Goal: Task Accomplishment & Management: Manage account settings

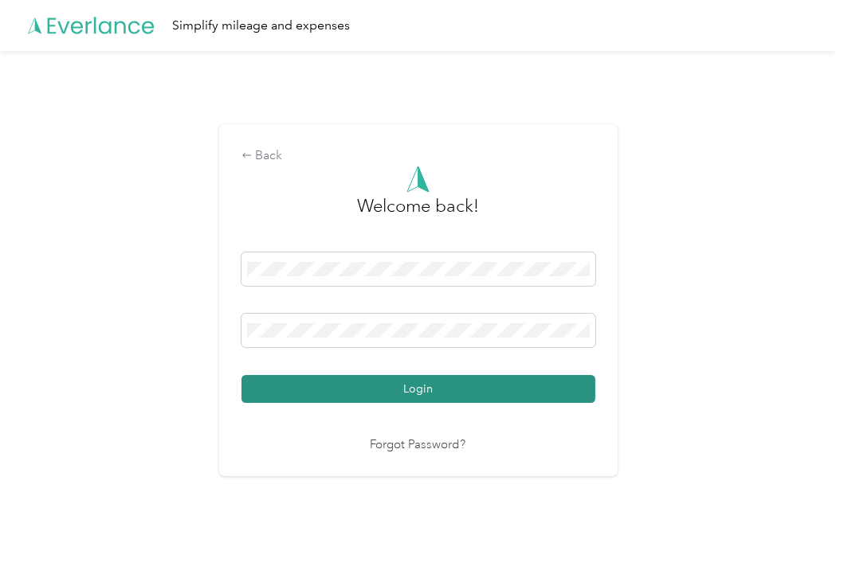
click at [331, 386] on button "Login" at bounding box center [418, 389] width 354 height 28
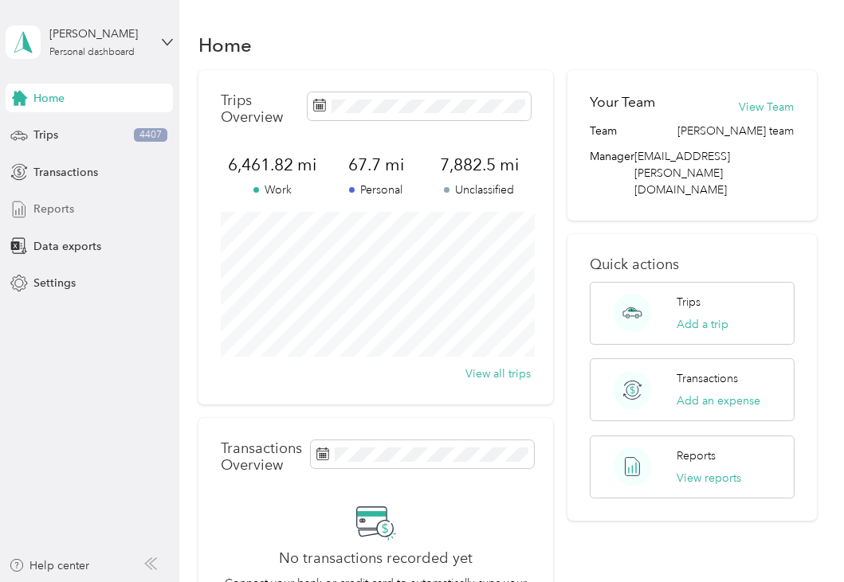
click at [60, 206] on span "Reports" at bounding box center [53, 209] width 41 height 17
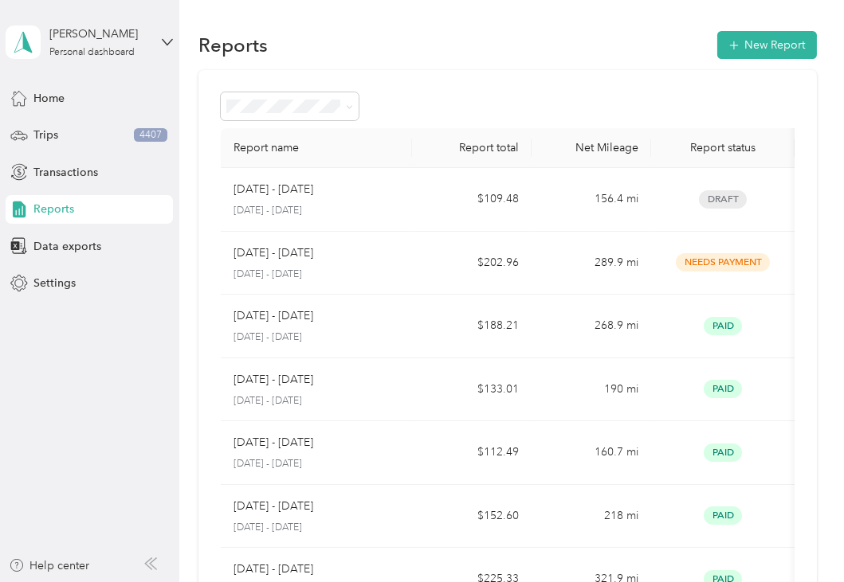
click at [814, 204] on div "Report name Report total Net Mileage Report status Description [DATE] - [DATE] …" at bounding box center [506, 469] width 617 height 799
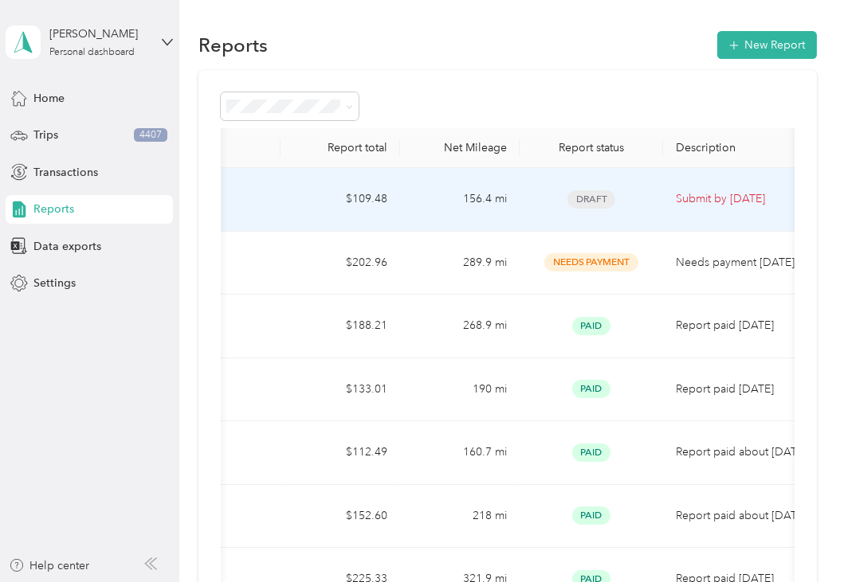
scroll to position [0, 128]
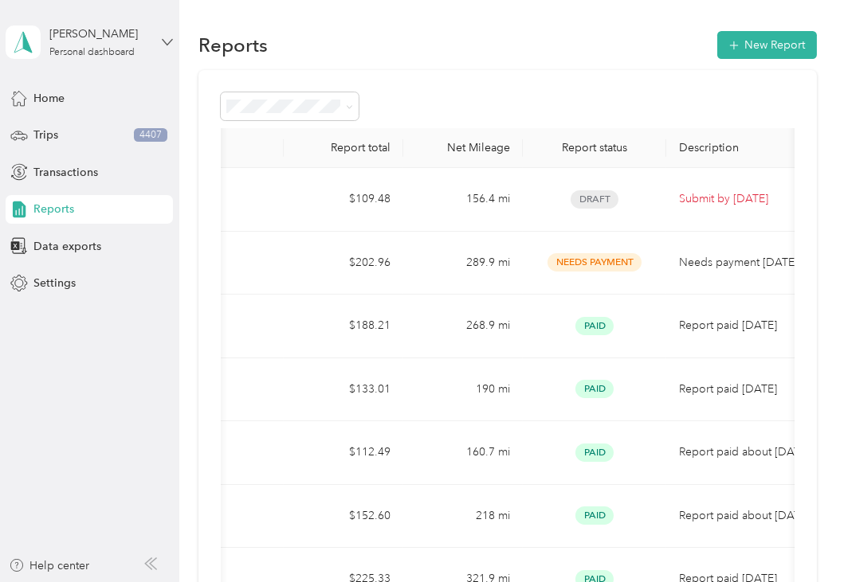
click at [166, 42] on icon at bounding box center [167, 42] width 11 height 11
click at [75, 134] on div "Log out" at bounding box center [218, 128] width 403 height 28
